Goal: Transaction & Acquisition: Purchase product/service

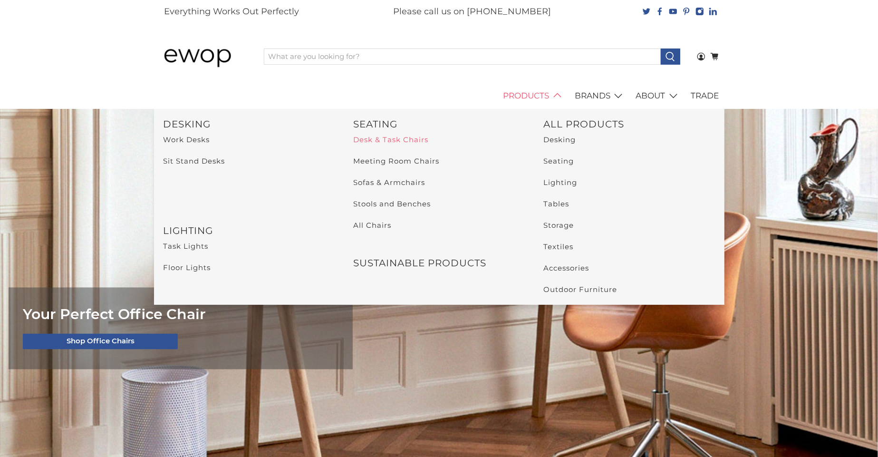
click at [417, 137] on link "Desk & Task Chairs" at bounding box center [390, 139] width 75 height 9
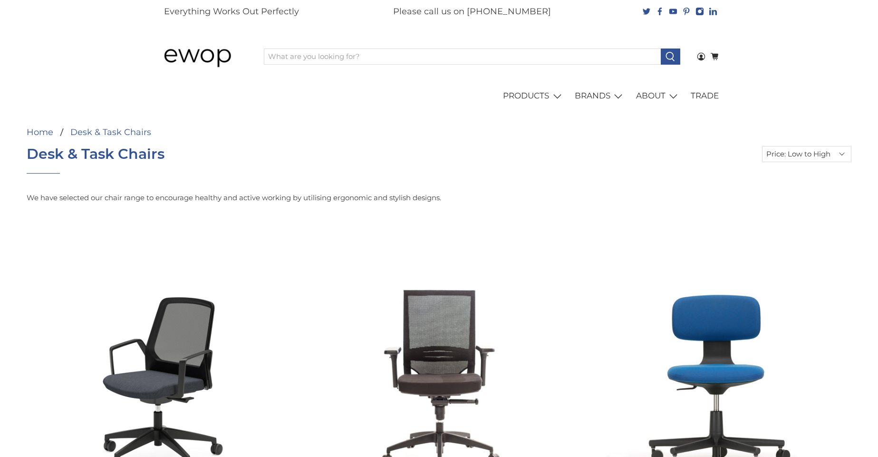
select select "price-ascending"
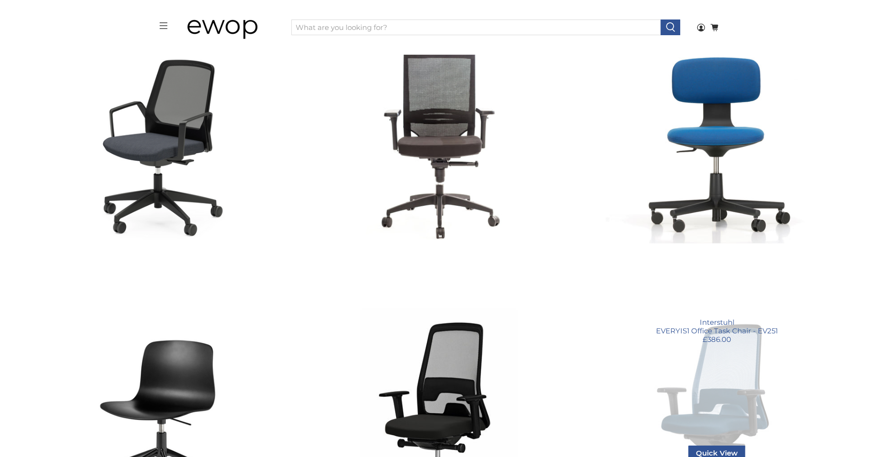
scroll to position [523, 0]
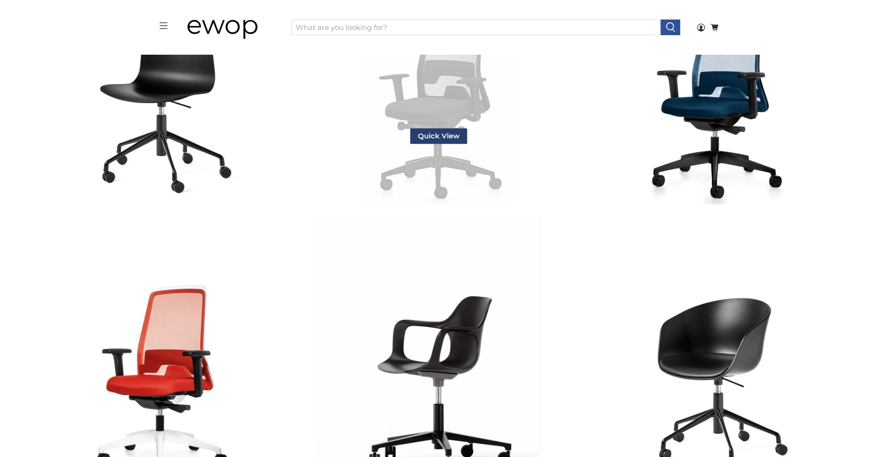
click at [448, 134] on span "Quick View" at bounding box center [438, 136] width 57 height 16
